Goal: Transaction & Acquisition: Purchase product/service

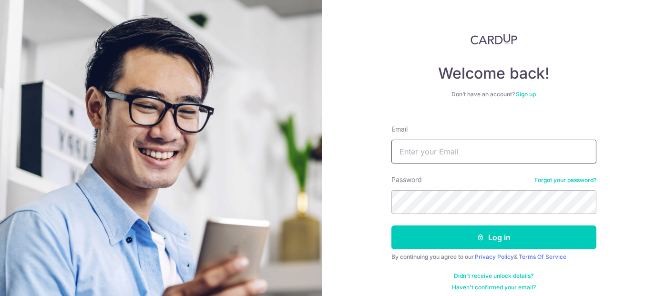
click at [422, 152] on input "Email" at bounding box center [493, 152] width 205 height 24
type input "[EMAIL_ADDRESS][DOMAIN_NAME]"
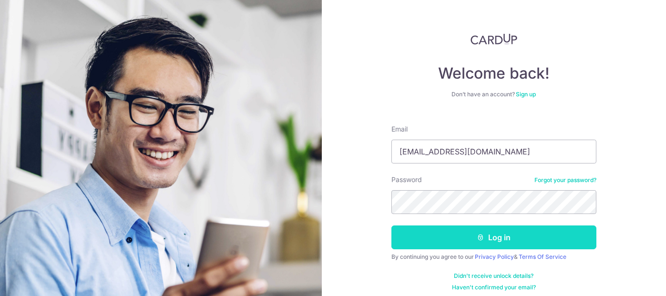
click at [411, 235] on button "Log in" at bounding box center [493, 238] width 205 height 24
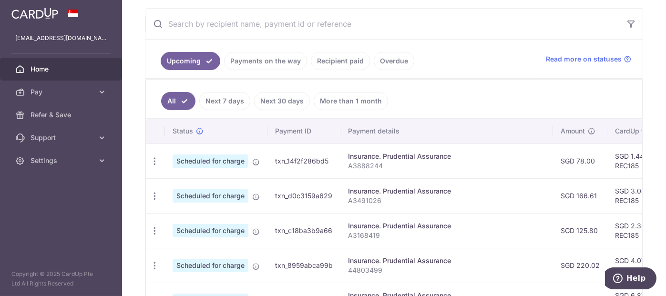
scroll to position [191, 0]
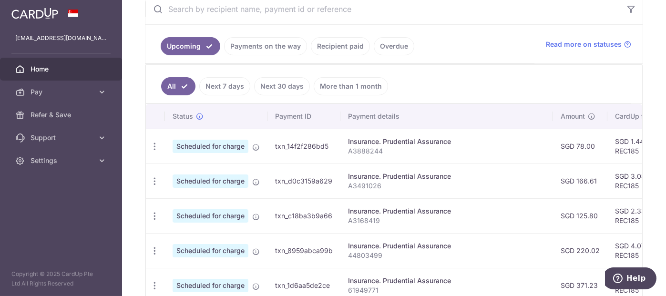
click at [281, 42] on link "Payments on the way" at bounding box center [265, 46] width 83 height 18
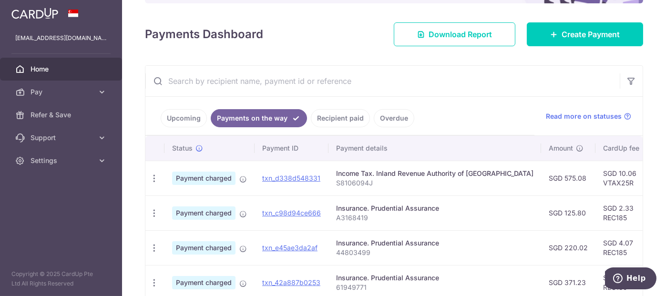
scroll to position [37, 0]
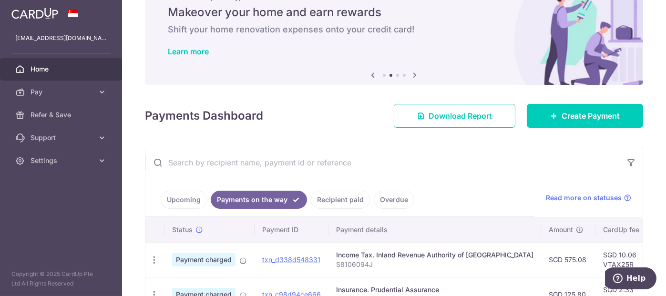
click at [187, 199] on link "Upcoming" at bounding box center [184, 200] width 46 height 18
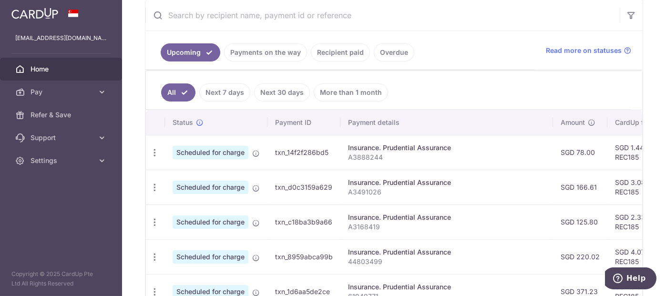
scroll to position [180, 0]
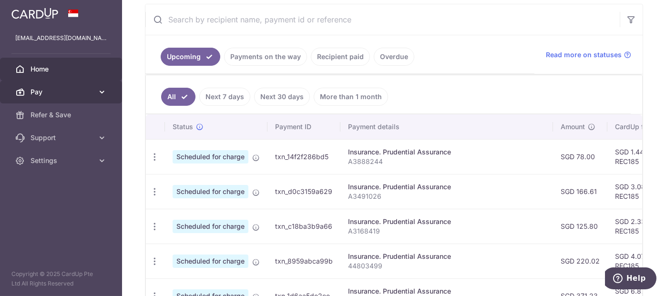
click at [36, 90] on span "Pay" at bounding box center [62, 92] width 63 height 10
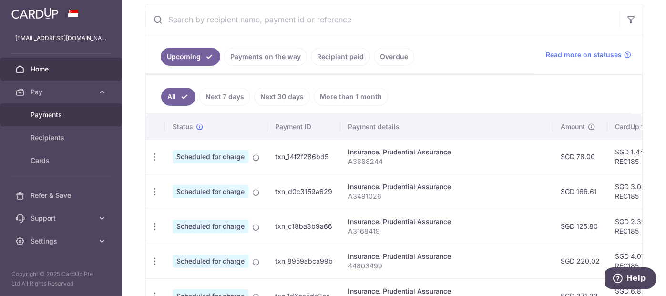
click at [42, 114] on span "Payments" at bounding box center [62, 115] width 63 height 10
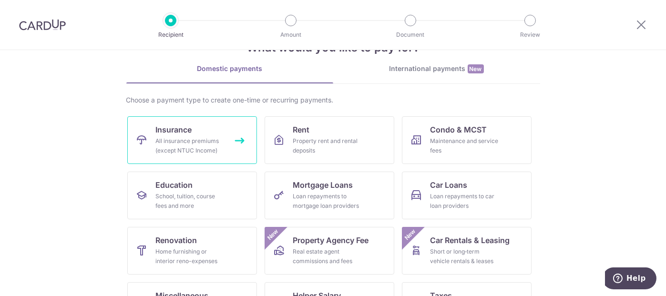
scroll to position [48, 0]
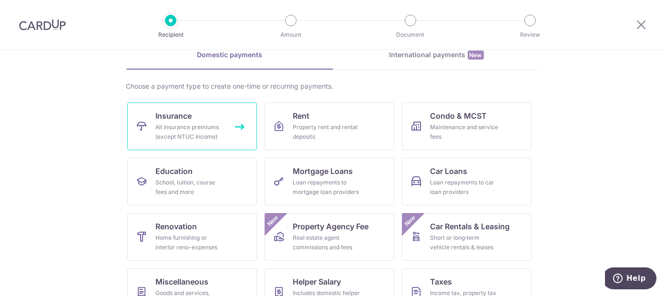
click at [171, 126] on div "All insurance premiums (except NTUC Income)" at bounding box center [190, 132] width 69 height 19
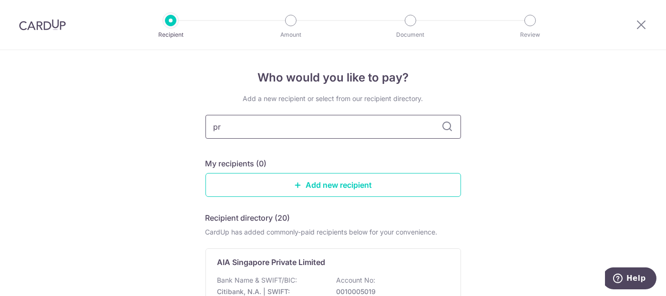
type input "pru"
type input "prudential"
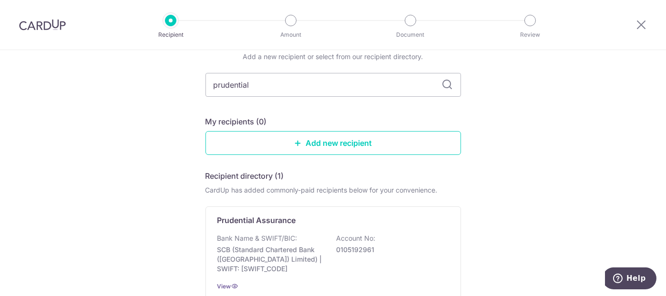
scroll to position [95, 0]
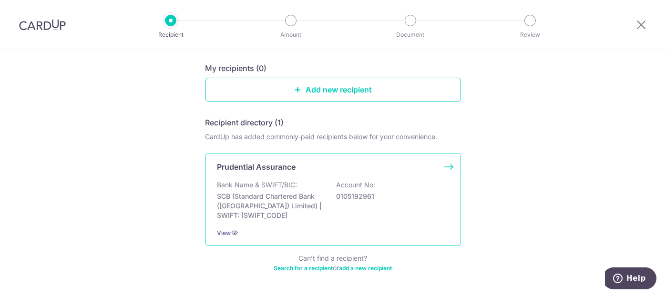
click at [287, 186] on p "Bank Name & SWIFT/BIC:" at bounding box center [257, 185] width 80 height 10
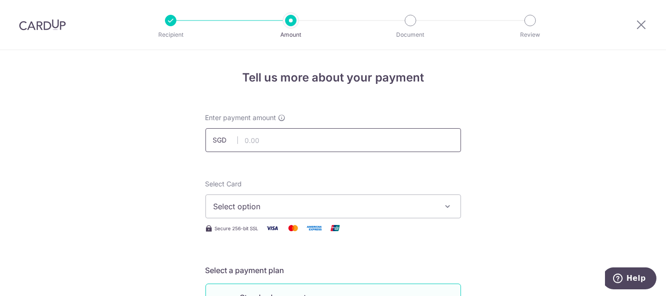
click at [259, 139] on input "text" at bounding box center [334, 140] width 256 height 24
type input "346.25"
click at [241, 206] on span "Select option" at bounding box center [325, 206] width 222 height 11
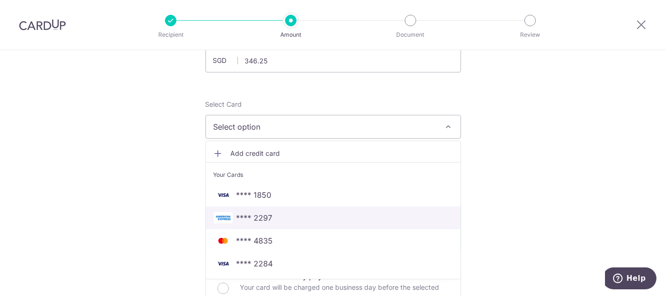
scroll to position [95, 0]
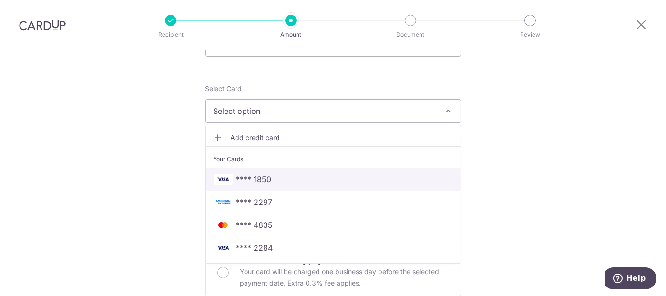
click at [260, 183] on span "**** 1850" at bounding box center [254, 179] width 35 height 11
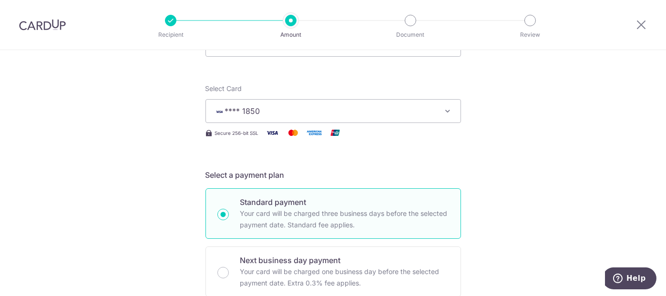
click at [346, 112] on span "**** 1850" at bounding box center [325, 110] width 222 height 11
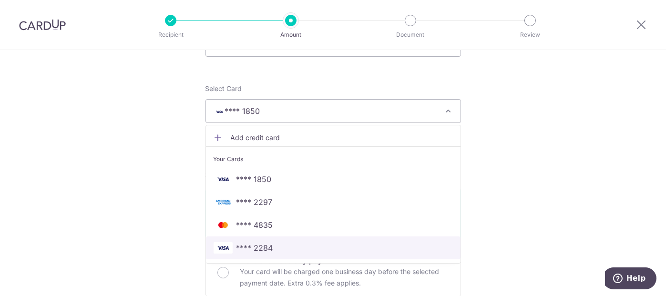
click at [274, 245] on span "**** 2284" at bounding box center [333, 247] width 239 height 11
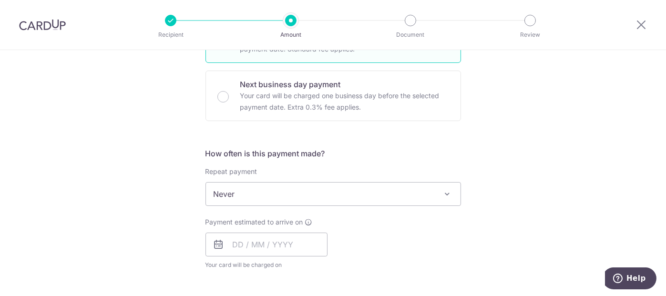
scroll to position [286, 0]
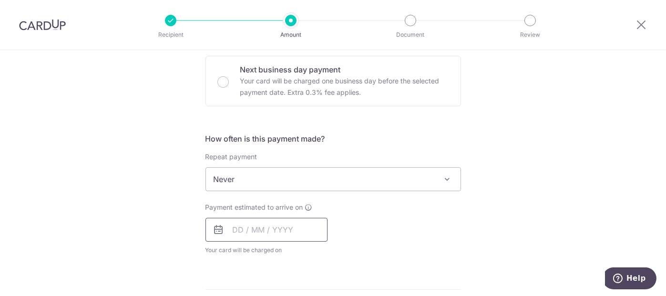
click at [275, 232] on input "text" at bounding box center [267, 230] width 122 height 24
click at [379, 227] on div "Payment estimated to arrive on Prev Next Oct Nov Dec 2025 2026 2027 2028 2029 2…" at bounding box center [333, 229] width 267 height 52
click at [232, 234] on input "text" at bounding box center [267, 230] width 122 height 24
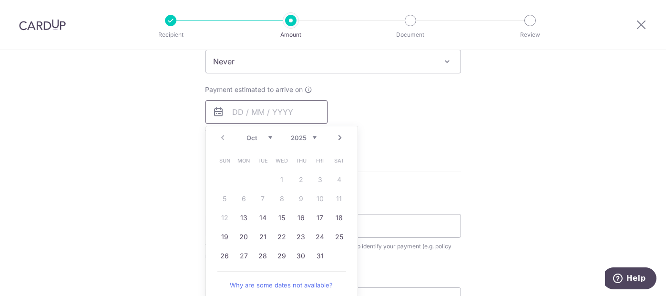
scroll to position [381, 0]
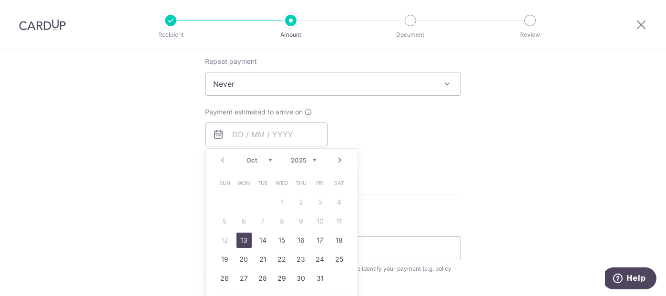
click at [247, 241] on link "13" at bounding box center [244, 240] width 15 height 15
type input "13/10/2025"
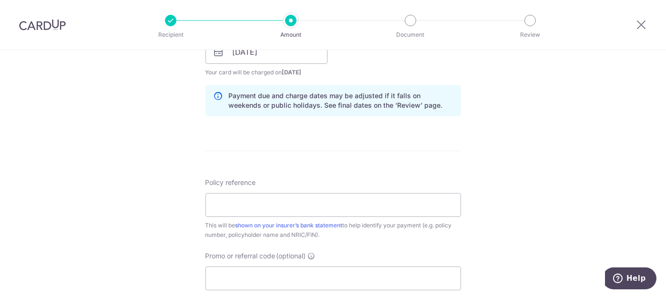
scroll to position [477, 0]
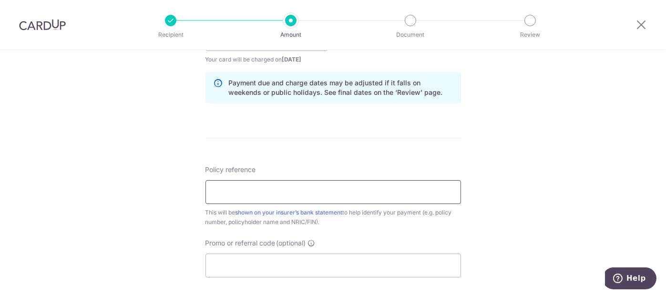
click at [249, 188] on input "Policy reference" at bounding box center [334, 192] width 256 height 24
paste input "66350179"
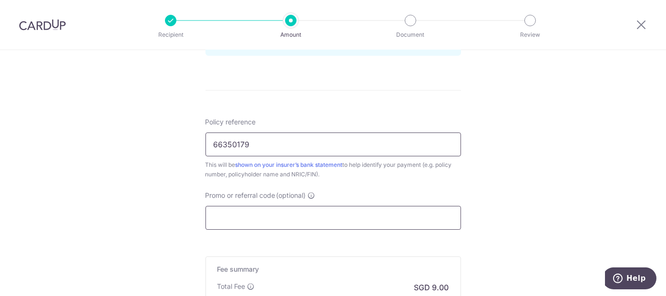
type input "66350179"
click at [269, 217] on input "Promo or referral code (optional)" at bounding box center [334, 218] width 256 height 24
paste input "OFF225"
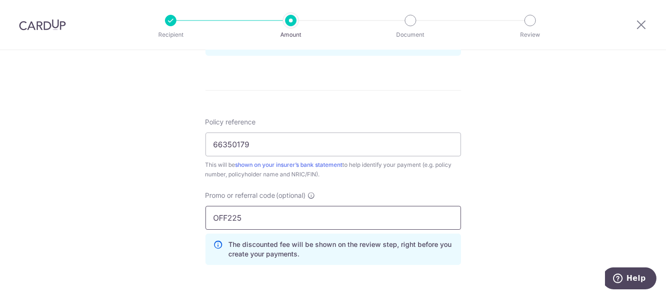
scroll to position [668, 0]
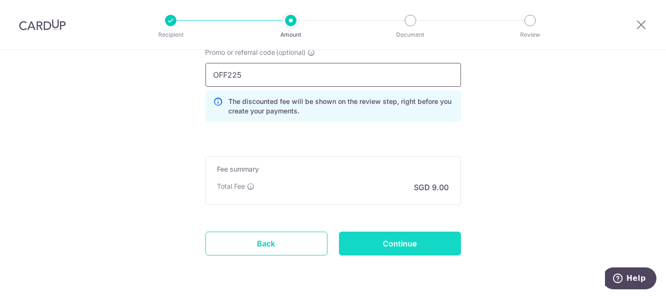
type input "OFF225"
click at [379, 244] on input "Continue" at bounding box center [400, 244] width 122 height 24
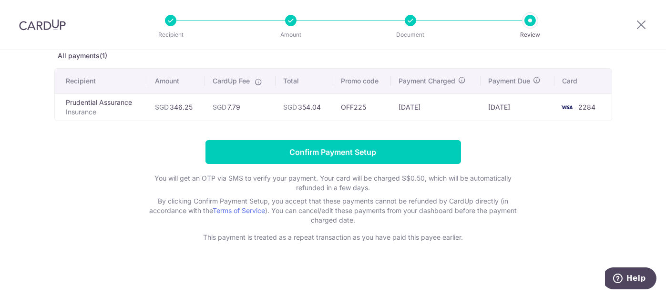
scroll to position [56, 0]
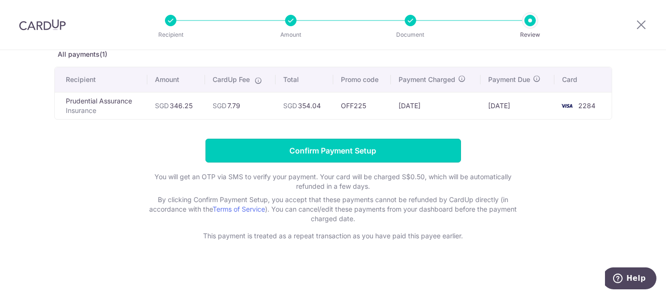
click at [348, 151] on input "Confirm Payment Setup" at bounding box center [334, 151] width 256 height 24
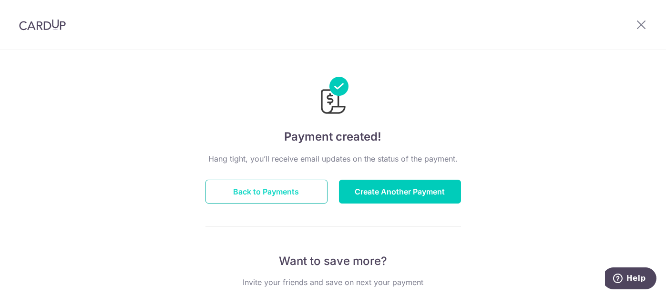
click at [275, 194] on button "Back to Payments" at bounding box center [267, 192] width 122 height 24
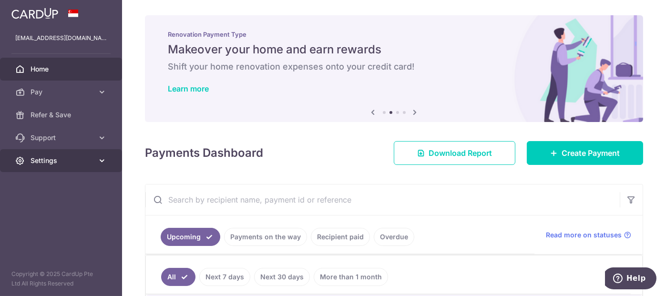
click at [47, 152] on link "Settings" at bounding box center [61, 160] width 122 height 23
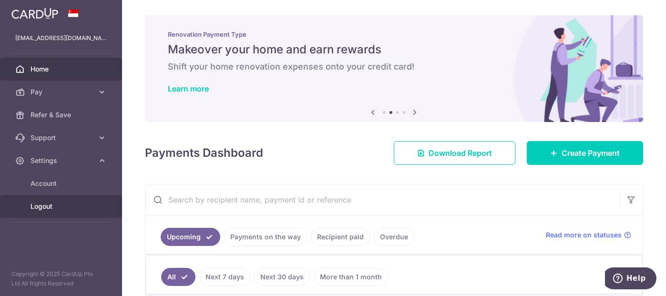
click at [46, 204] on span "Logout" at bounding box center [62, 207] width 63 height 10
